Goal: Task Accomplishment & Management: Manage account settings

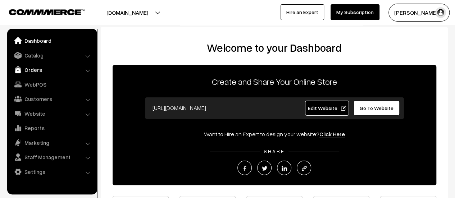
click at [36, 71] on link "Orders" at bounding box center [52, 69] width 86 height 13
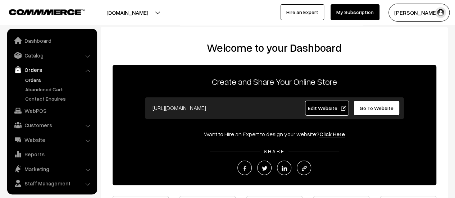
click at [31, 77] on link "Orders" at bounding box center [58, 80] width 71 height 8
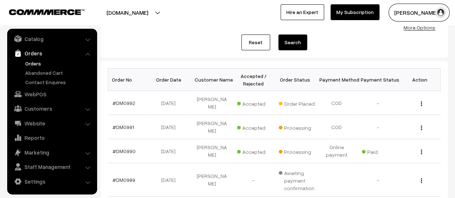
scroll to position [78, 0]
click at [120, 100] on link "#DM0992" at bounding box center [123, 103] width 23 height 6
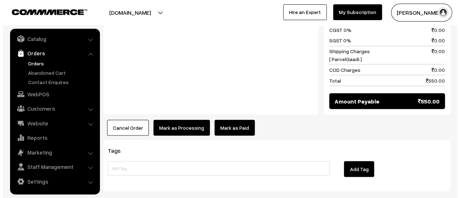
scroll to position [633, 0]
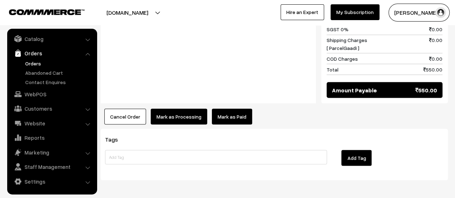
click at [169, 109] on button "Mark as Processing" at bounding box center [179, 117] width 56 height 16
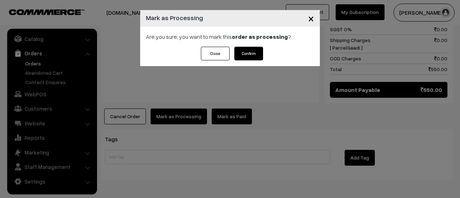
click at [252, 51] on button "Confirm" at bounding box center [248, 54] width 29 height 14
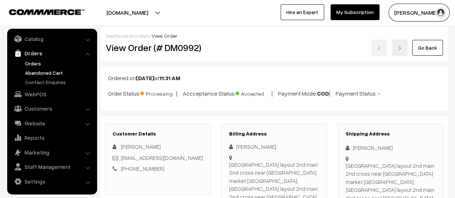
click at [41, 71] on link "Abandoned Cart" at bounding box center [58, 73] width 71 height 8
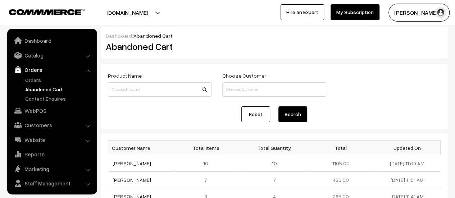
scroll to position [17, 0]
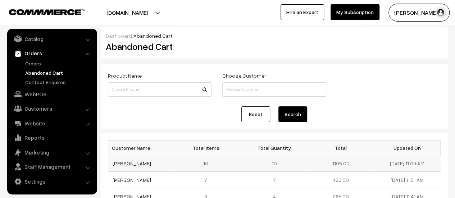
click at [126, 165] on link "[PERSON_NAME]" at bounding box center [131, 163] width 38 height 6
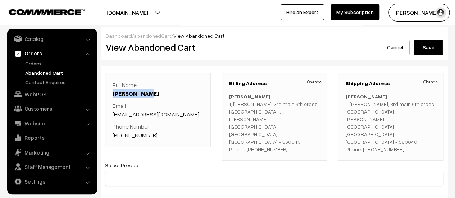
drag, startPoint x: 146, startPoint y: 92, endPoint x: 111, endPoint y: 91, distance: 34.1
click at [111, 91] on div "Full Name Deepa Patil Email patil.deepa7@gmail.com Phone Number +91 9845197685" at bounding box center [158, 110] width 106 height 74
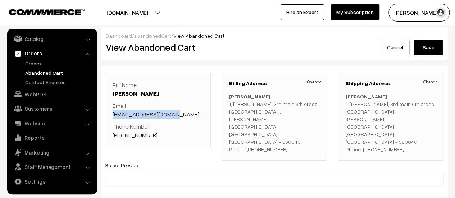
drag, startPoint x: 173, startPoint y: 113, endPoint x: 111, endPoint y: 115, distance: 62.5
click at [111, 115] on div "Full Name Deepa Patil Email patil.deepa7@gmail.com Phone Number +91 9845197685" at bounding box center [158, 110] width 106 height 74
copy link "patil.deepa7@gmail.com"
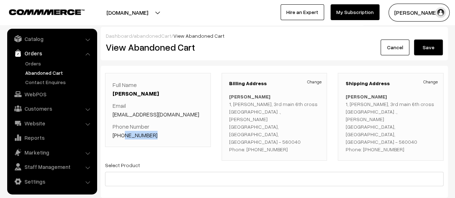
drag, startPoint x: 152, startPoint y: 135, endPoint x: 123, endPoint y: 133, distance: 29.5
click at [123, 133] on p "Phone Number +91 9845197685" at bounding box center [157, 130] width 91 height 17
copy link "9845197685"
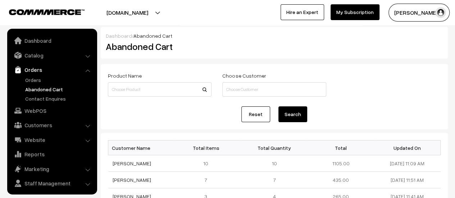
scroll to position [17, 0]
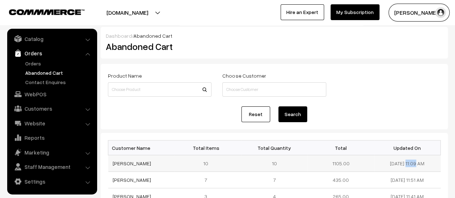
drag, startPoint x: 410, startPoint y: 163, endPoint x: 385, endPoint y: 161, distance: 25.6
click at [385, 161] on td "22-09-2025 11:09 AM" at bounding box center [407, 163] width 66 height 17
copy td "[DATE]"
click at [33, 64] on link "Orders" at bounding box center [58, 64] width 71 height 8
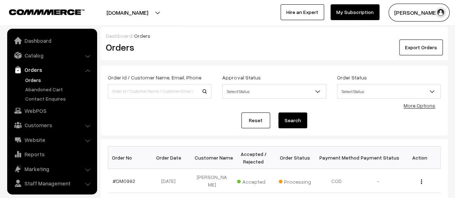
scroll to position [17, 0]
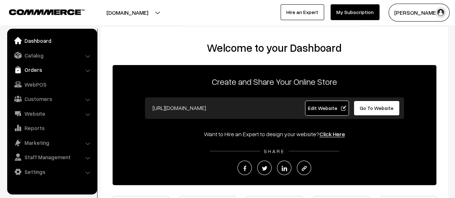
click at [25, 69] on link "Orders" at bounding box center [52, 69] width 86 height 13
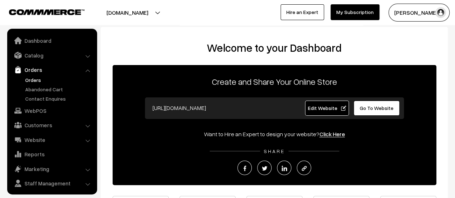
click at [30, 78] on link "Orders" at bounding box center [58, 80] width 71 height 8
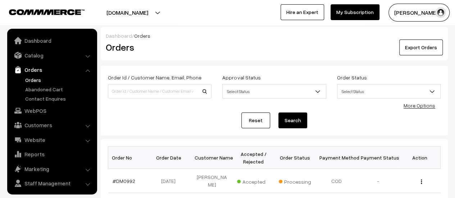
scroll to position [17, 0]
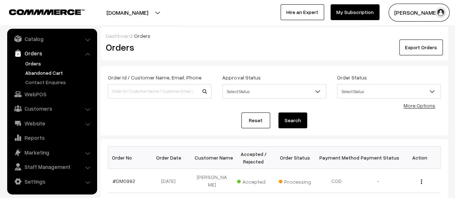
click at [44, 71] on link "Abandoned Cart" at bounding box center [58, 73] width 71 height 8
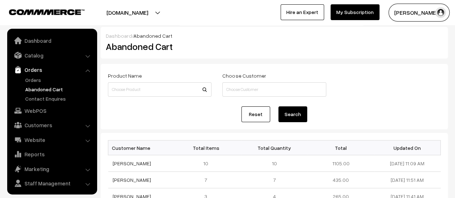
scroll to position [17, 0]
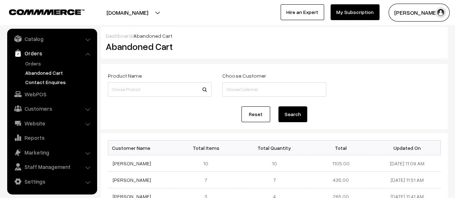
click at [44, 80] on link "Contact Enquires" at bounding box center [58, 82] width 71 height 8
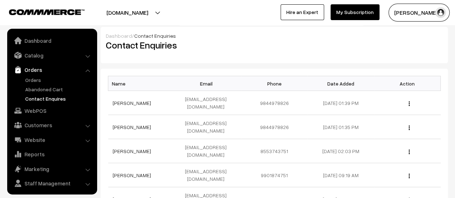
scroll to position [17, 0]
